Goal: Task Accomplishment & Management: Manage account settings

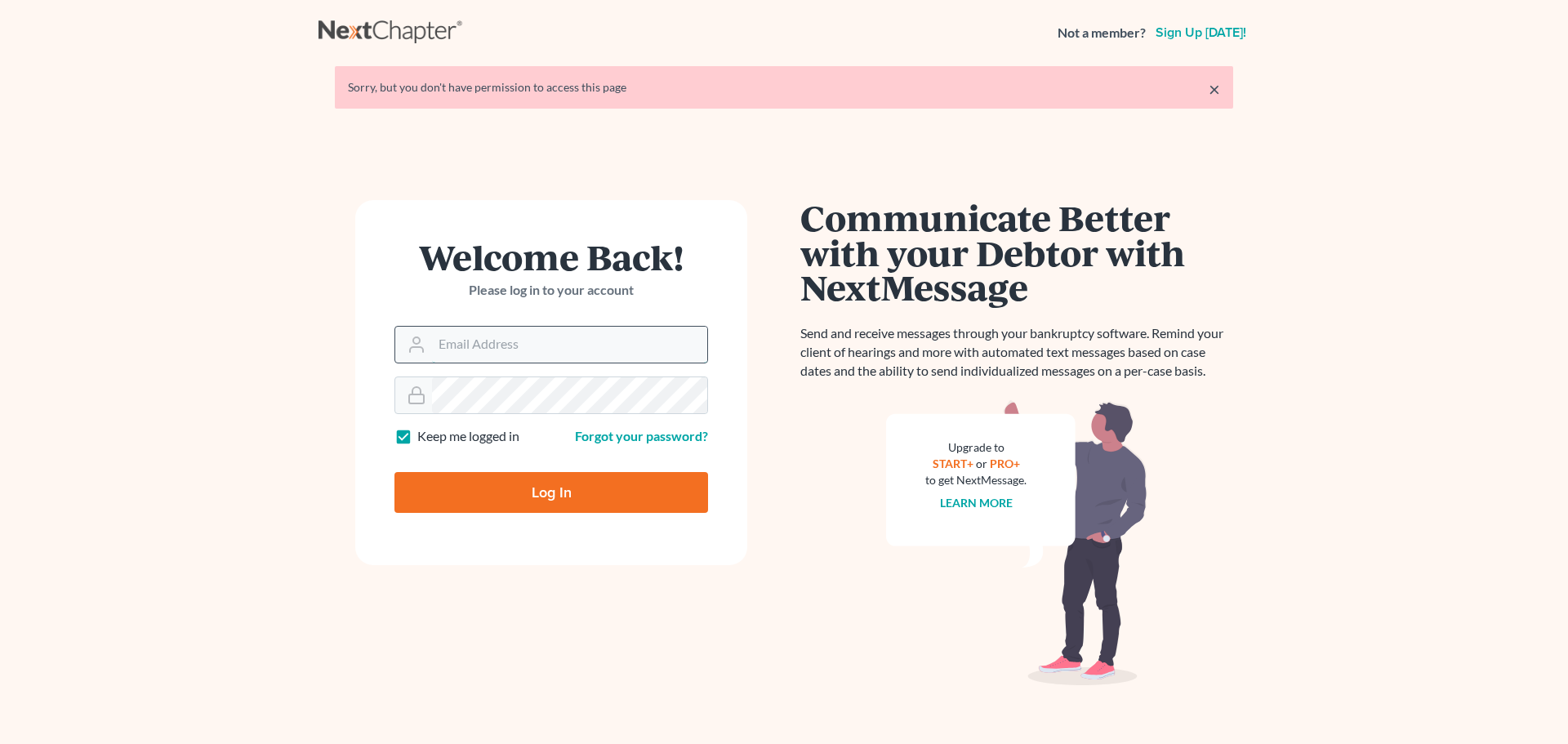
click at [525, 355] on input "Email Address" at bounding box center [570, 344] width 276 height 36
type input "[PERSON_NAME][EMAIL_ADDRESS][DOMAIN_NAME]"
click at [394, 473] on input "Log In" at bounding box center [550, 493] width 313 height 41
type input "Thinking..."
click at [451, 346] on input "Email Address" at bounding box center [570, 344] width 276 height 36
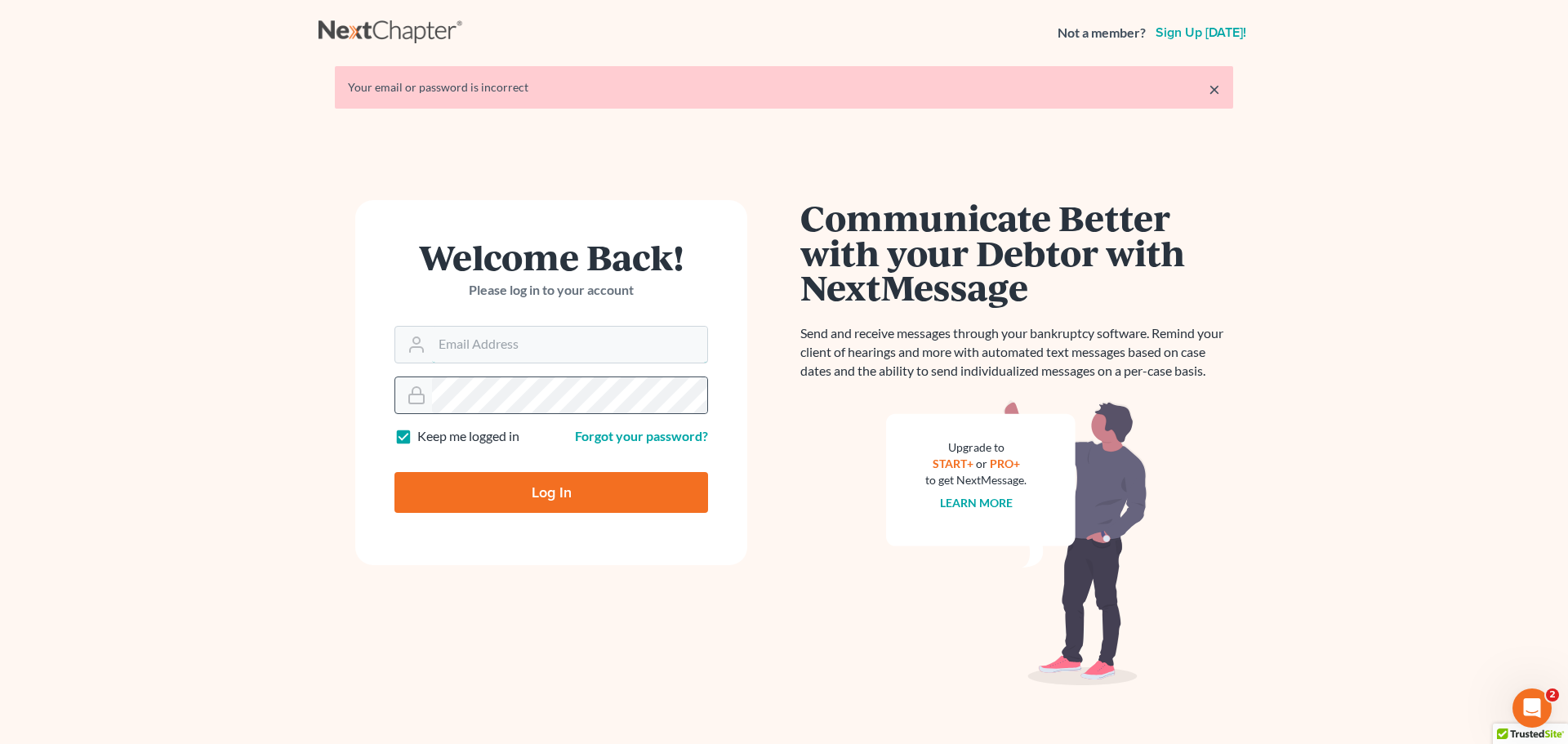
type input "[PERSON_NAME][EMAIL_ADDRESS][DOMAIN_NAME]"
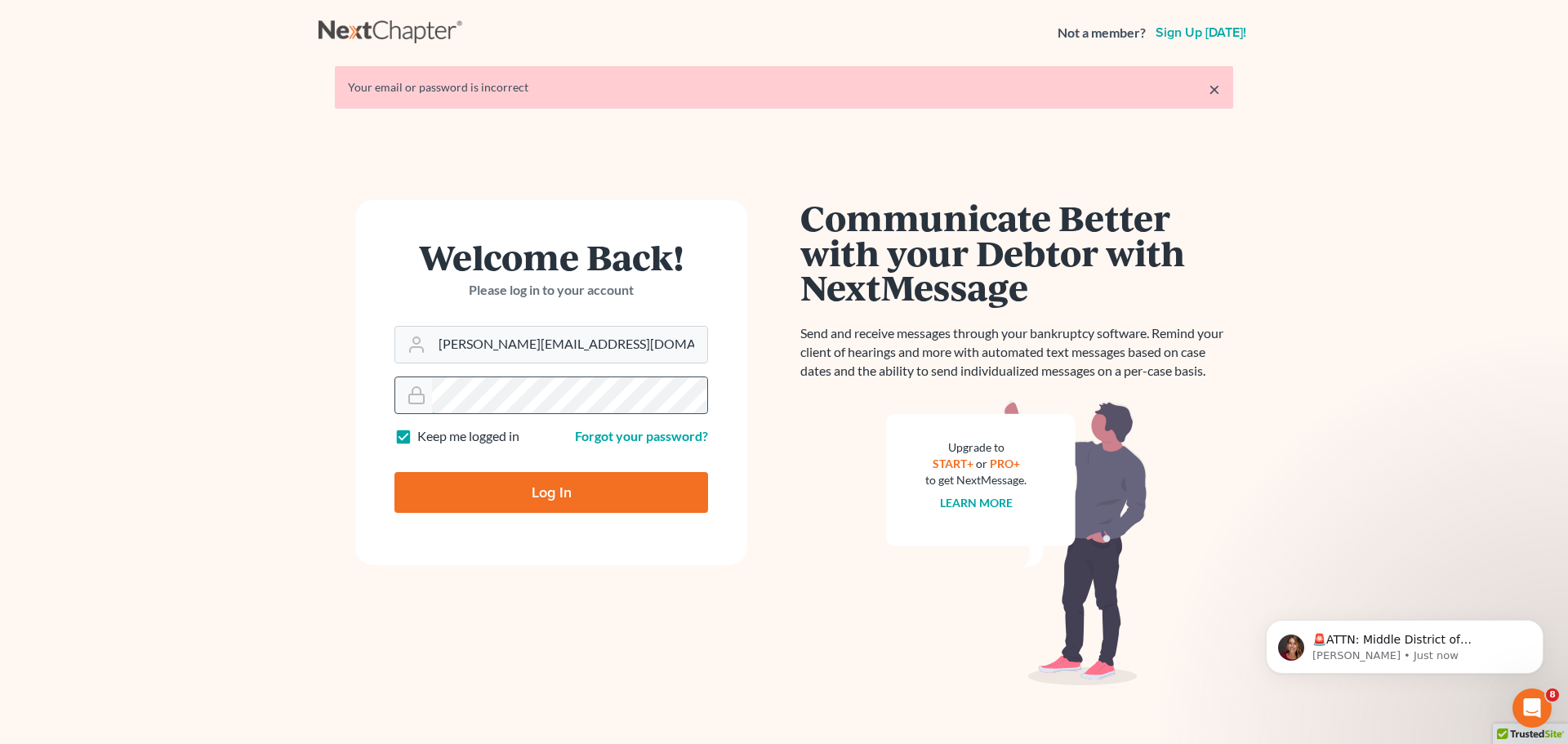
click at [394, 473] on input "Log In" at bounding box center [550, 493] width 313 height 41
type input "Thinking..."
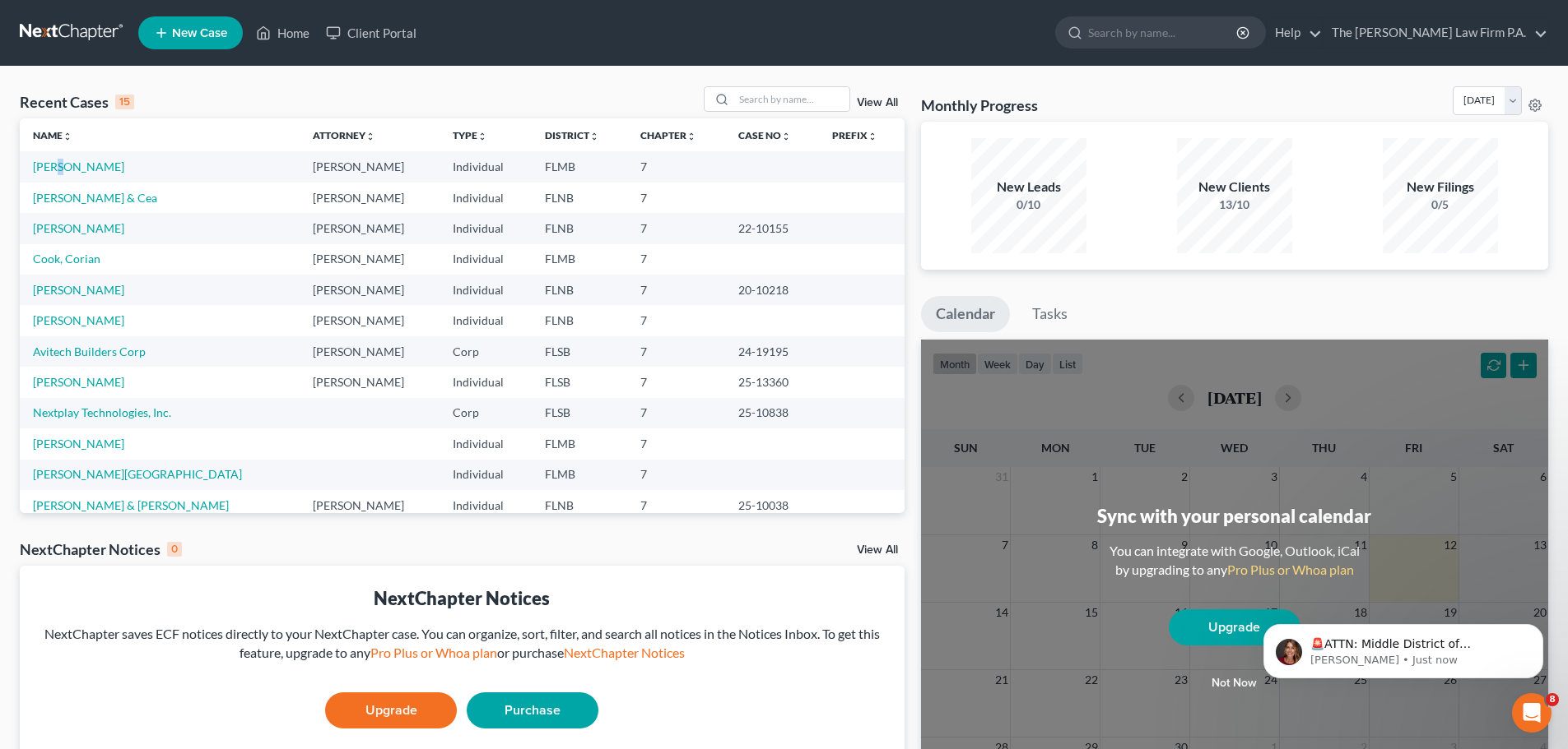
click at [54, 176] on td "Ratliff, Kerri" at bounding box center [159, 166] width 280 height 30
click at [61, 163] on link "Ratliff, Kerri" at bounding box center [78, 166] width 91 height 14
select select "21"
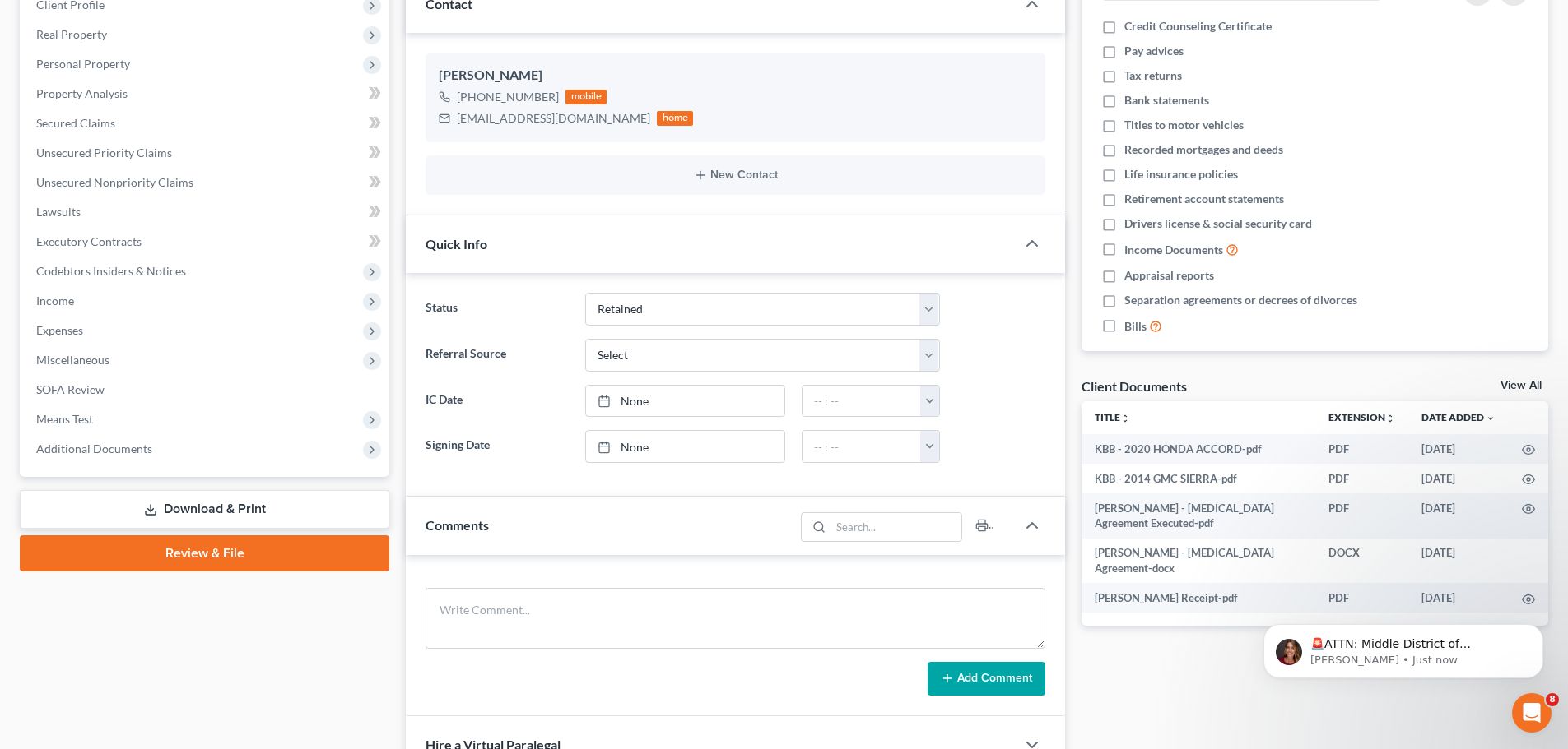
scroll to position [247, 0]
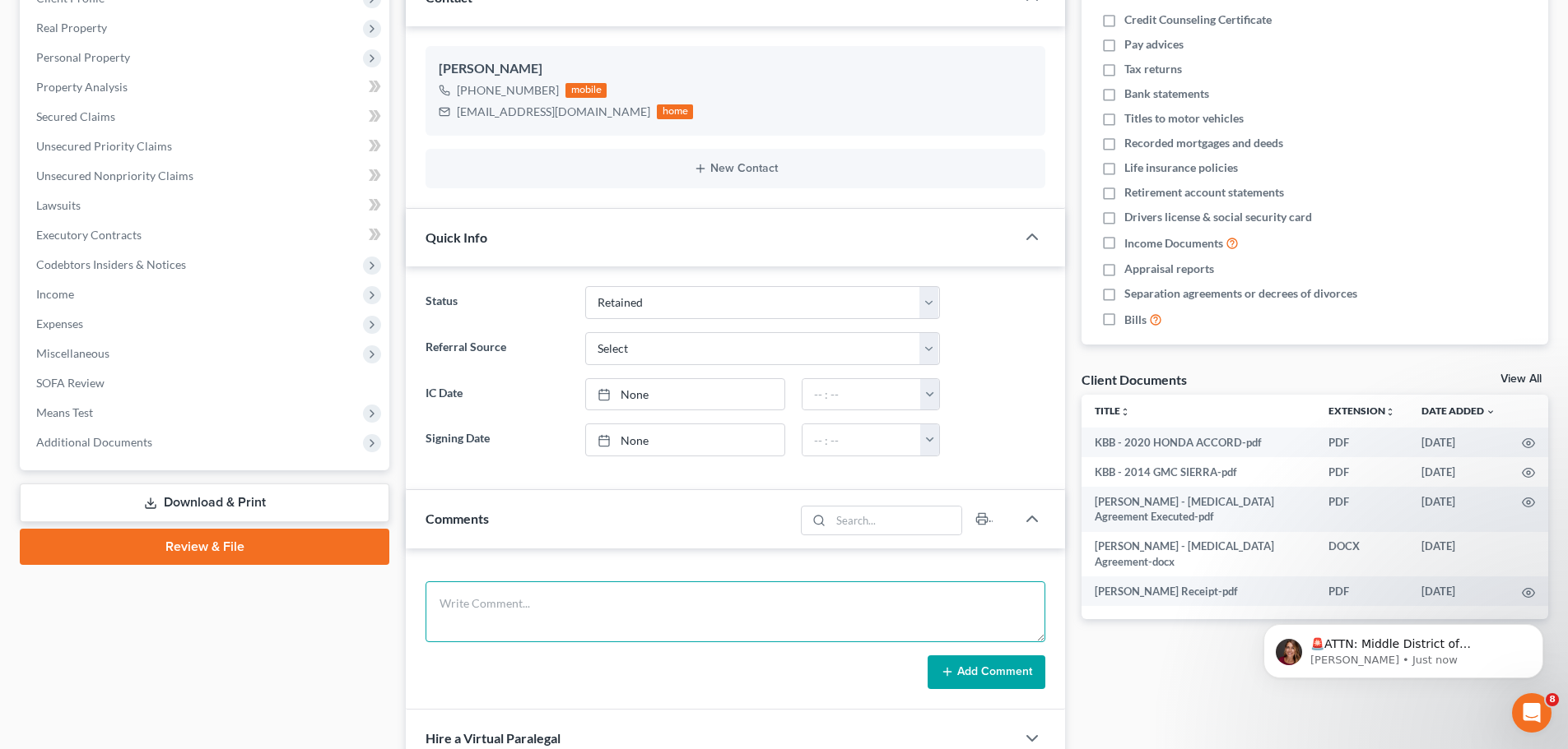
drag, startPoint x: 856, startPoint y: 631, endPoint x: 870, endPoint y: 634, distance: 14.3
click at [855, 631] on textarea at bounding box center [735, 612] width 619 height 61
click at [527, 601] on textarea "visa 4011 5401 1754 0686 exp. 05/27 cvv 839 32064" at bounding box center [735, 612] width 619 height 61
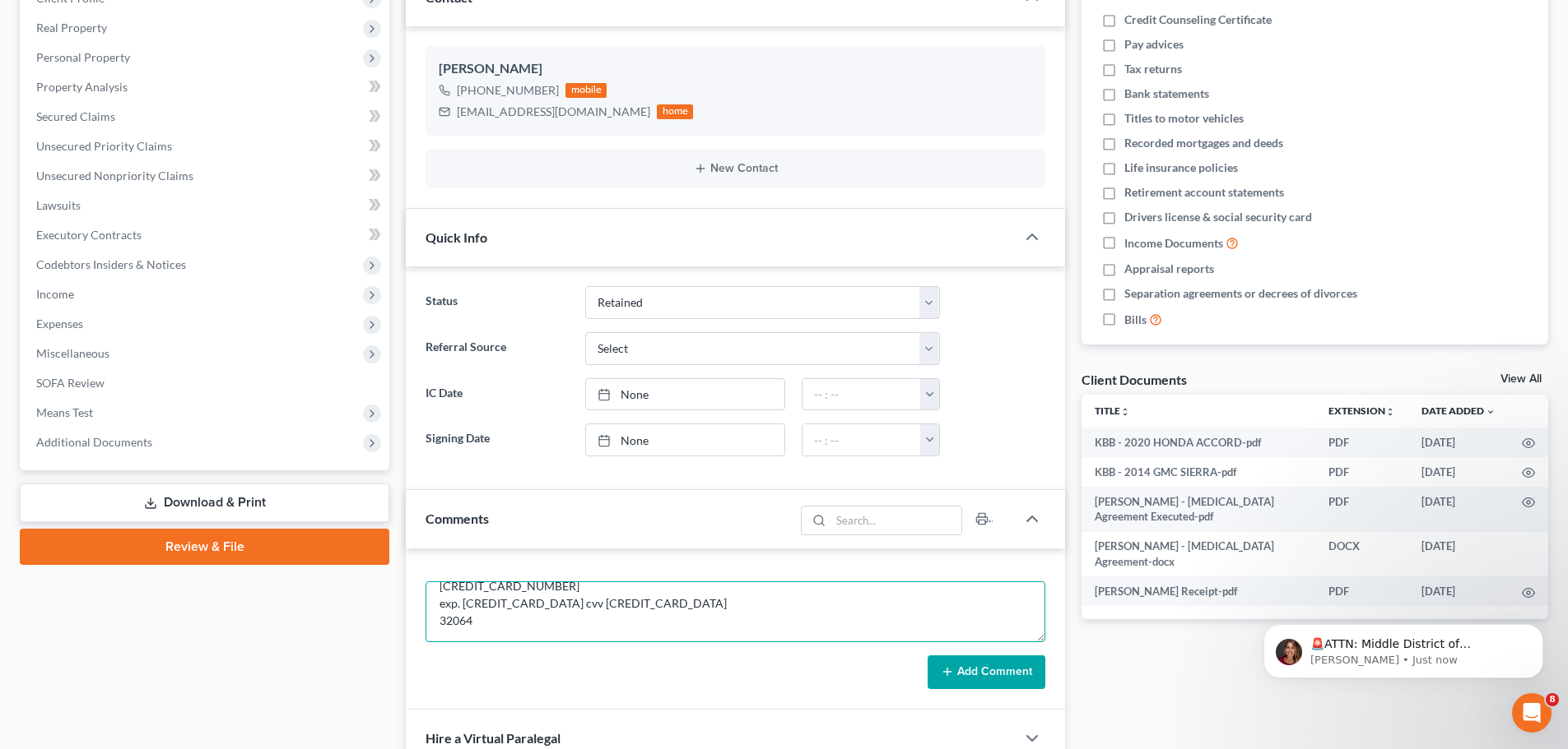
click at [521, 625] on textarea "visa 4011 5401 1754 0686 exp. 05/27 cvv 839 32064" at bounding box center [735, 612] width 619 height 61
type textarea "visa 4011 5401 1754 0686 exp. 05/27 cvv 839 32064"
click at [960, 679] on button "Add Comment" at bounding box center [986, 672] width 118 height 34
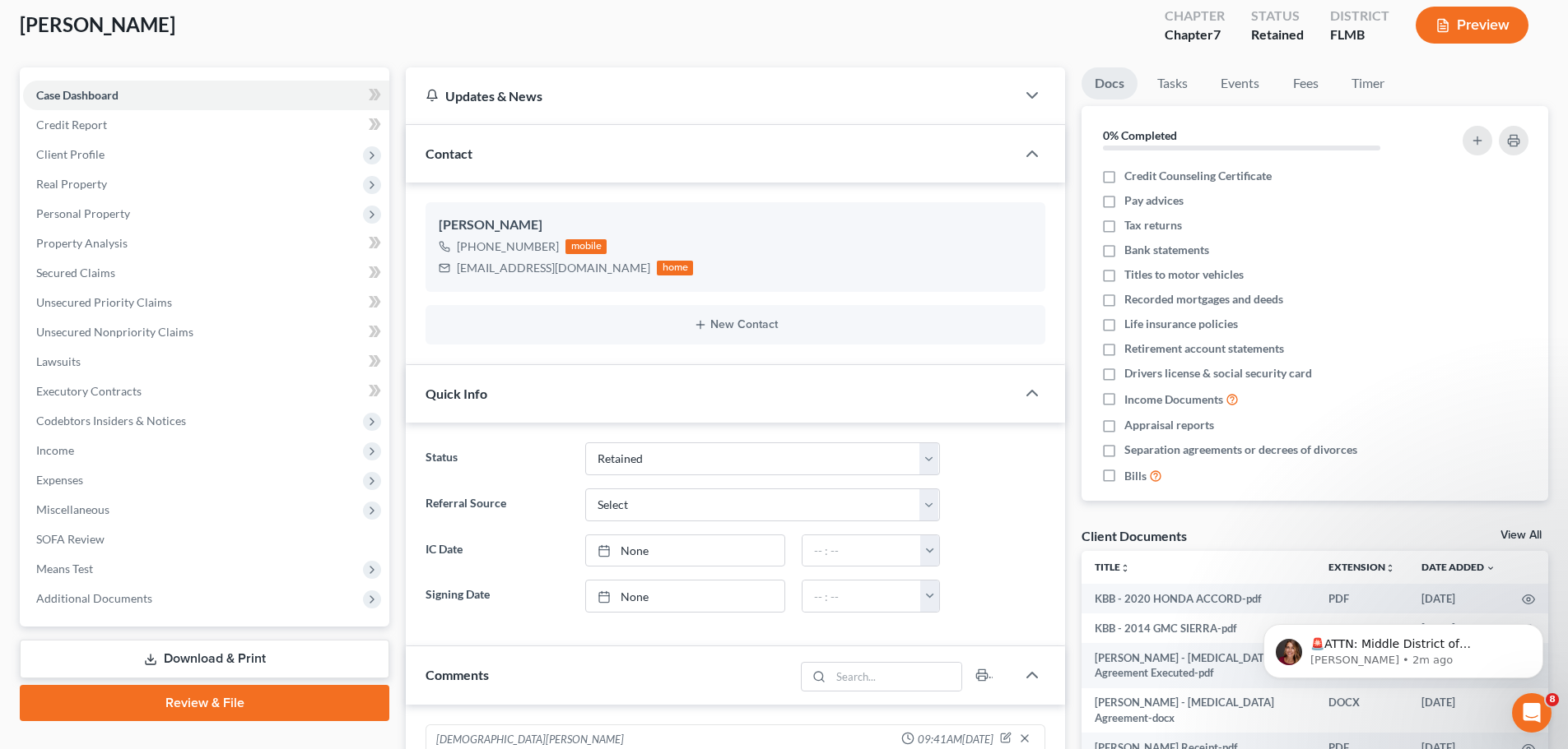
scroll to position [0, 0]
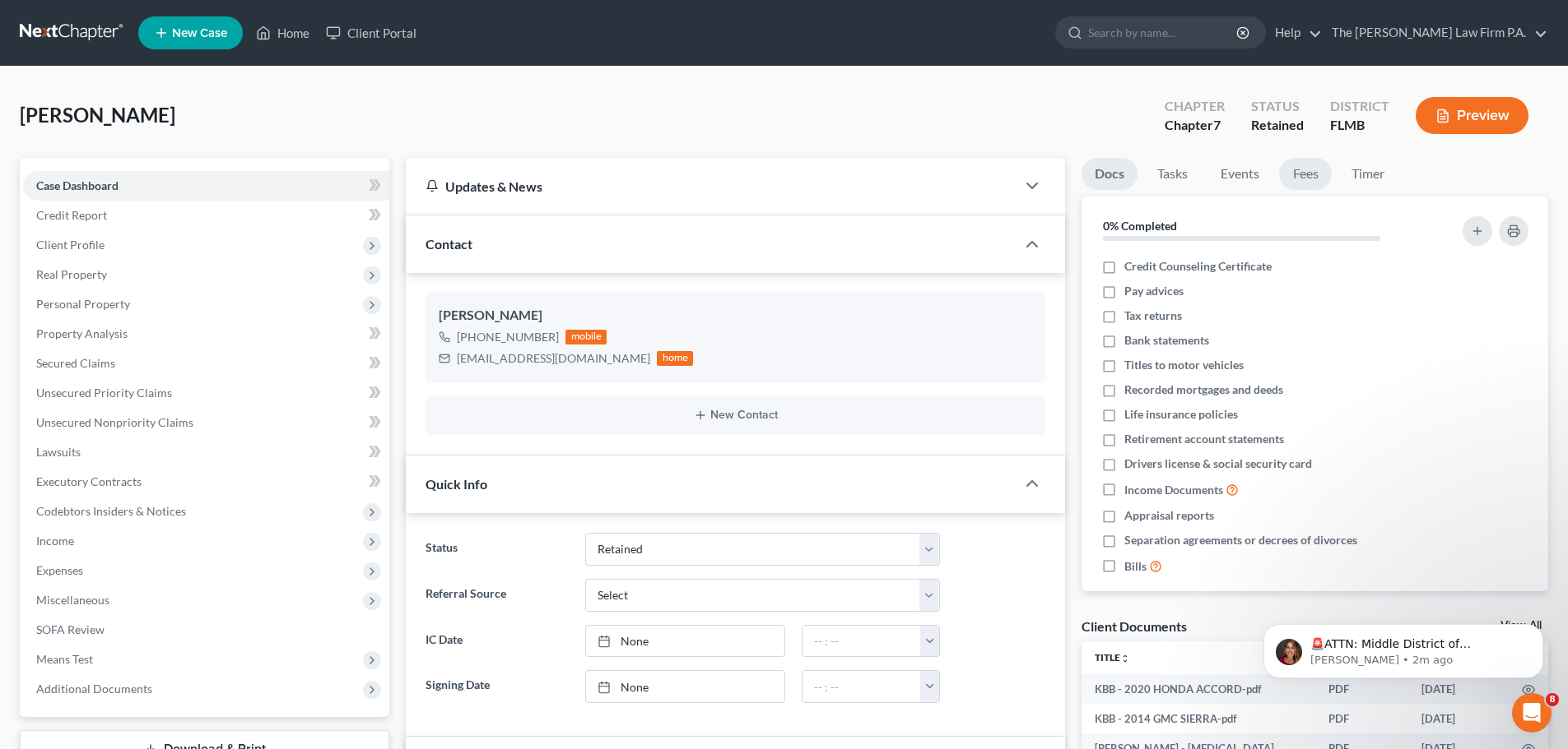
click at [1316, 178] on link "Fees" at bounding box center [1306, 174] width 53 height 32
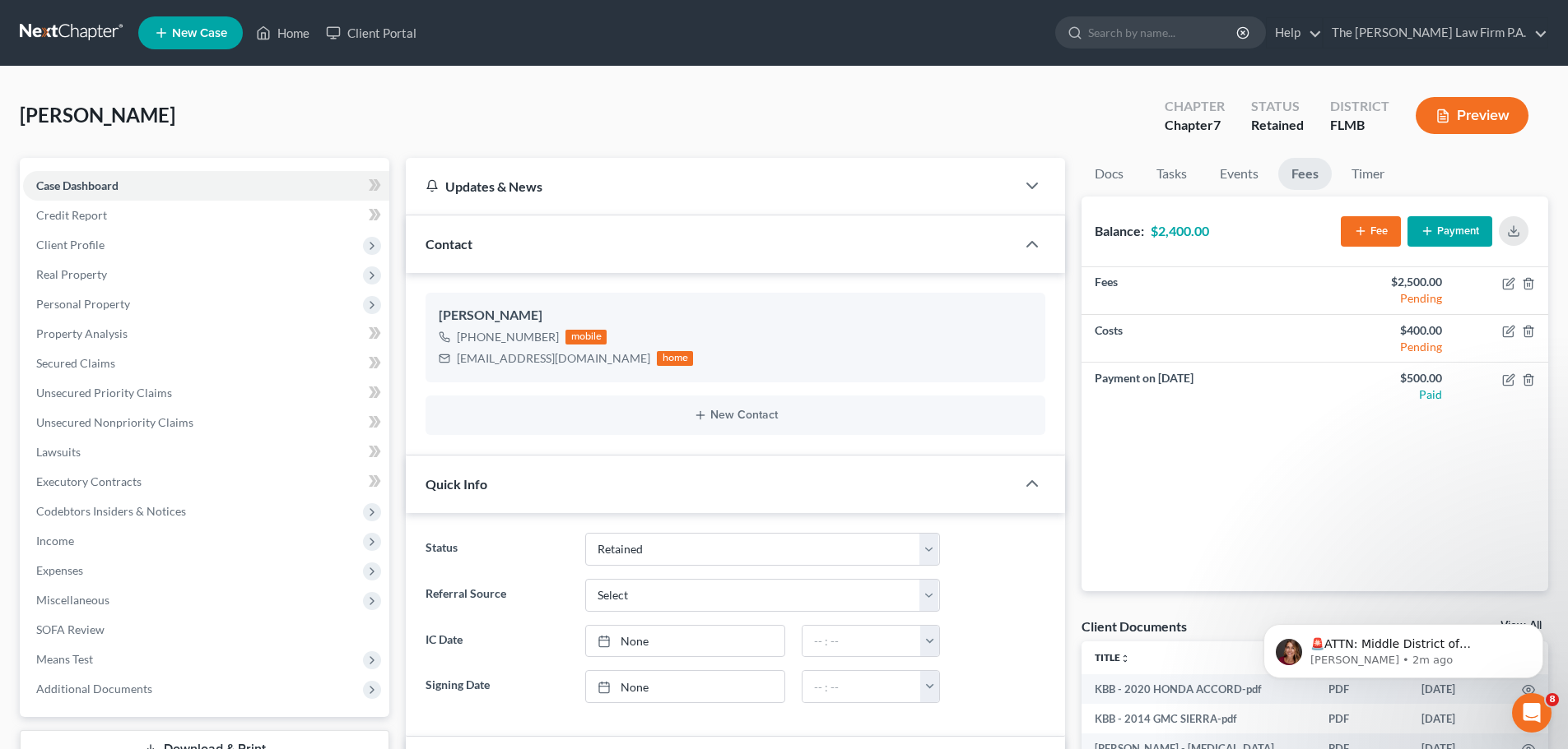
click at [1459, 227] on button "Payment" at bounding box center [1450, 232] width 85 height 30
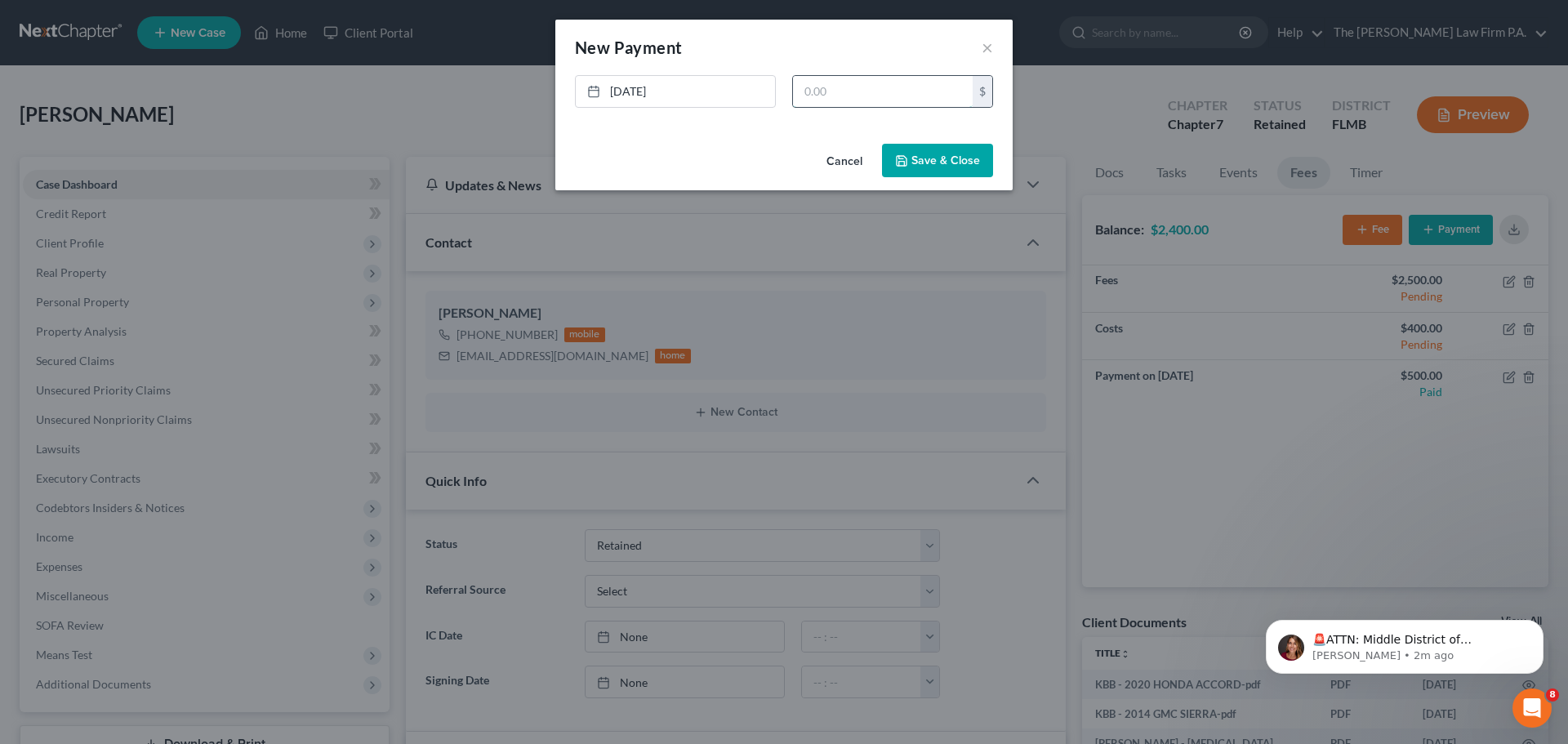
click at [867, 102] on input "text" at bounding box center [882, 91] width 180 height 31
type input "500"
click at [942, 162] on button "Save & Close" at bounding box center [938, 161] width 111 height 34
